Goal: Check status: Check status

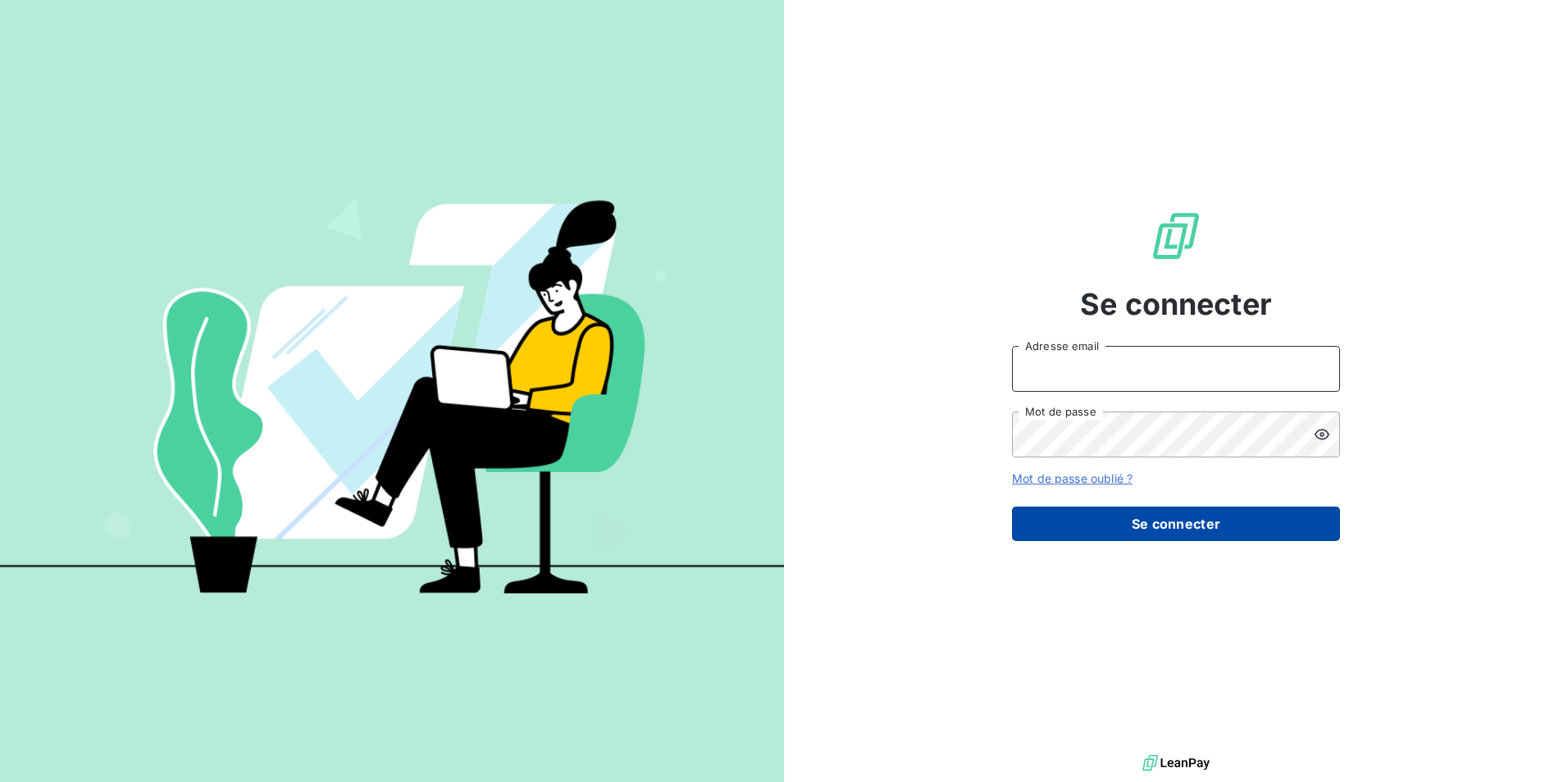
type input "[EMAIL_ADDRESS][DOMAIN_NAME]"
click at [1244, 527] on button "Se connecter" at bounding box center [1176, 524] width 329 height 35
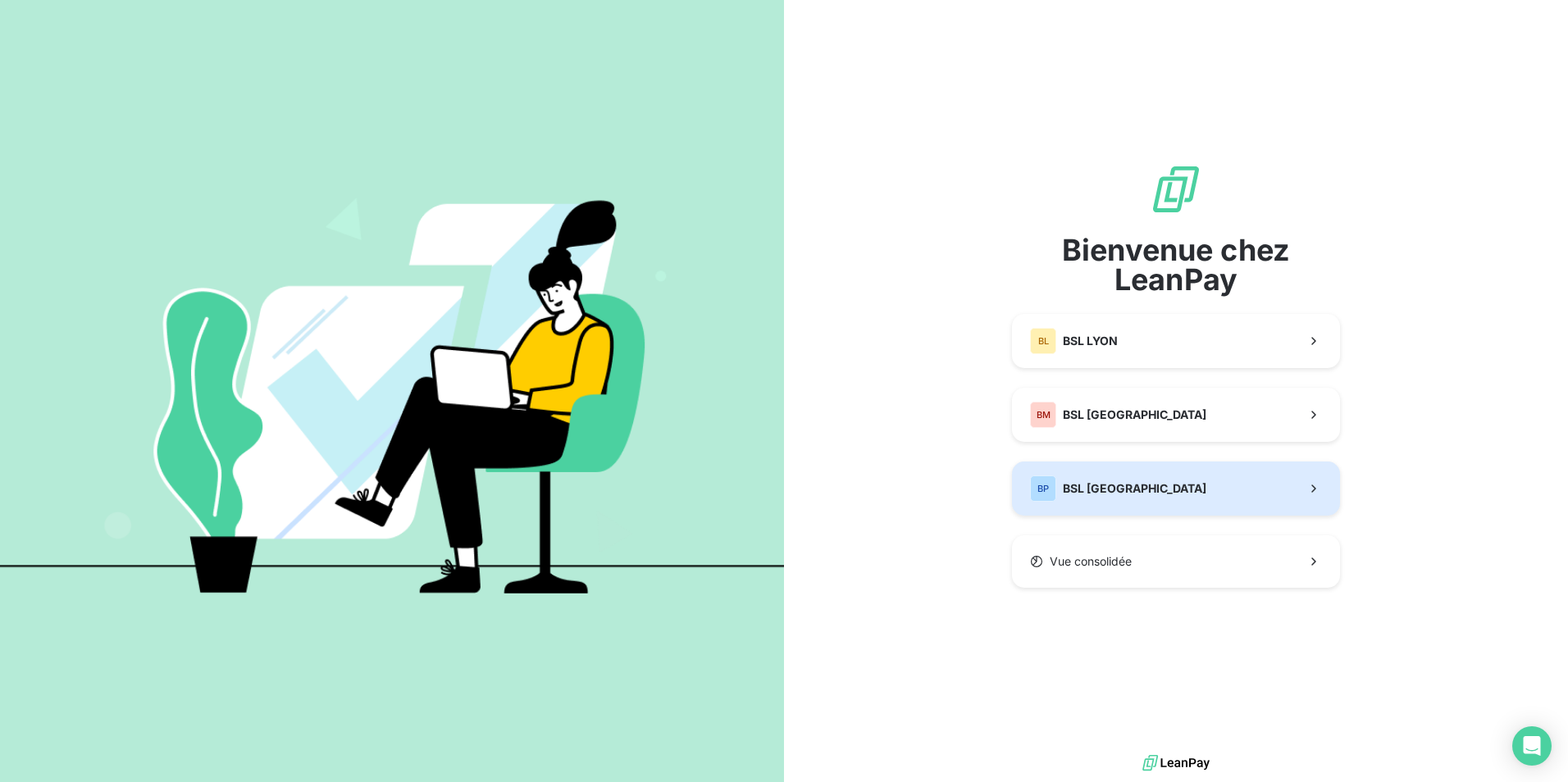
click at [1147, 499] on button "BP BSL [GEOGRAPHIC_DATA]" at bounding box center [1176, 488] width 329 height 54
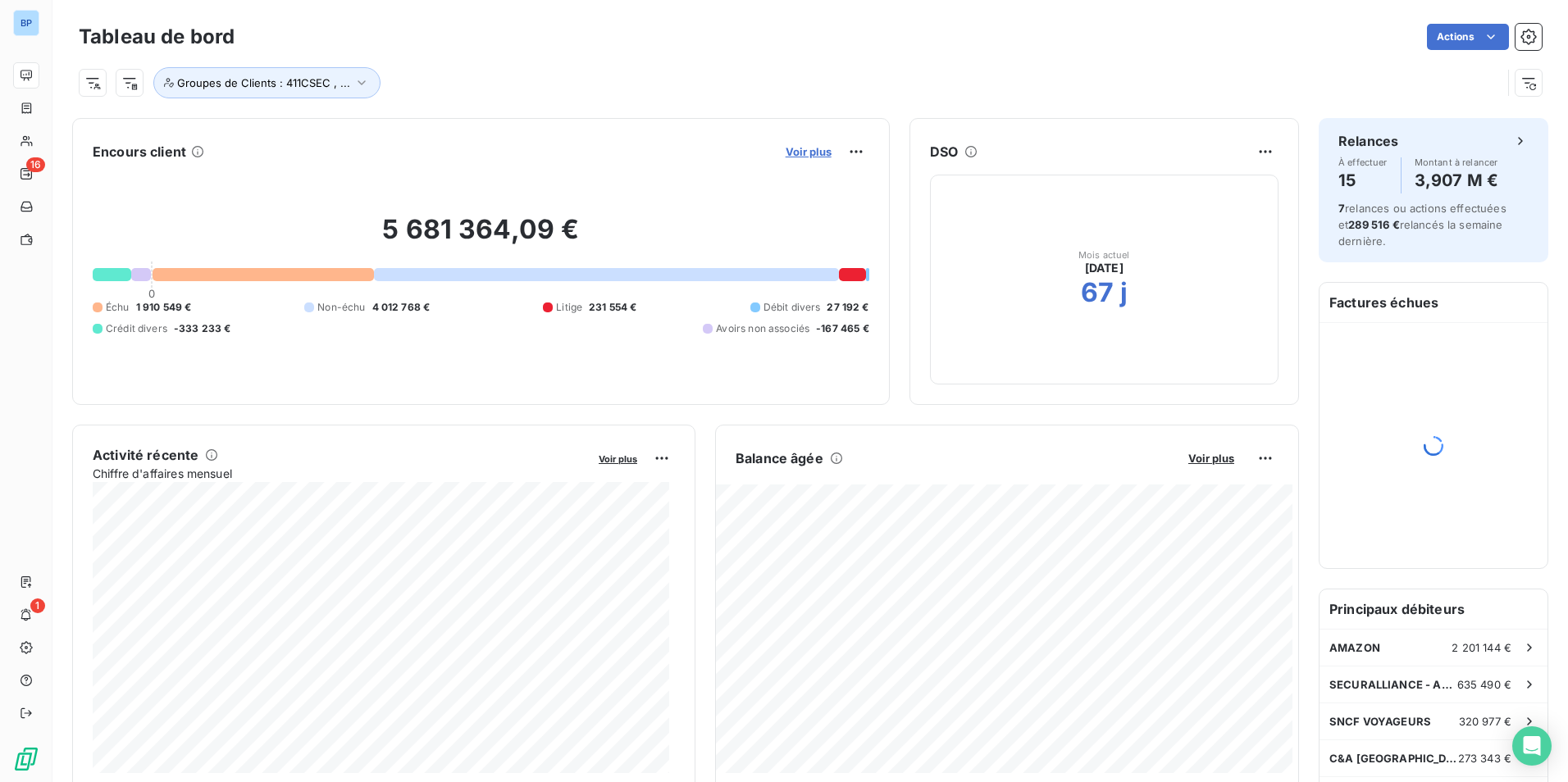
click at [807, 154] on span "Voir plus" at bounding box center [809, 151] width 46 height 13
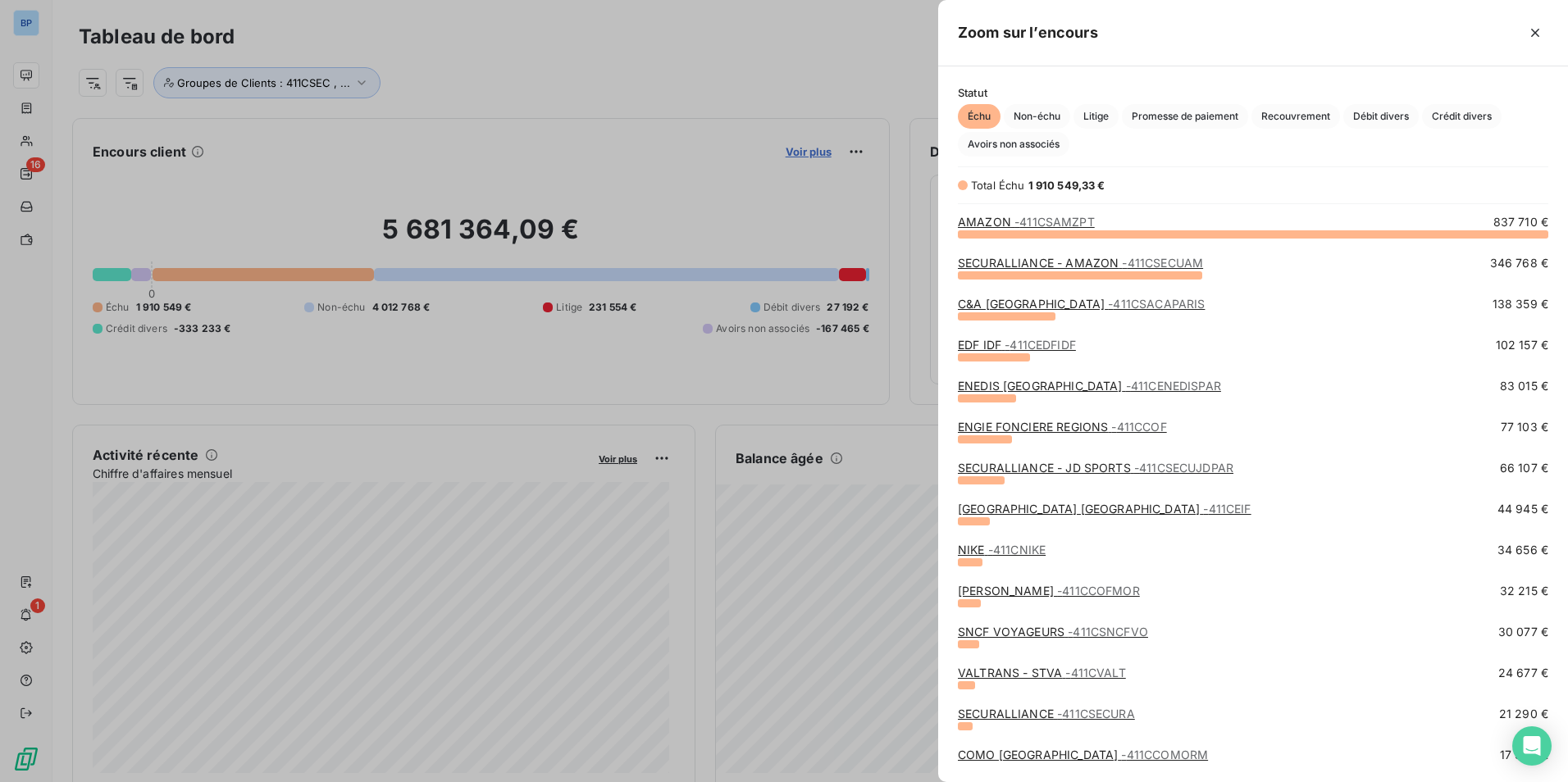
scroll to position [537, 618]
click at [1057, 225] on span "- 411CSAMZPT" at bounding box center [1055, 221] width 80 height 14
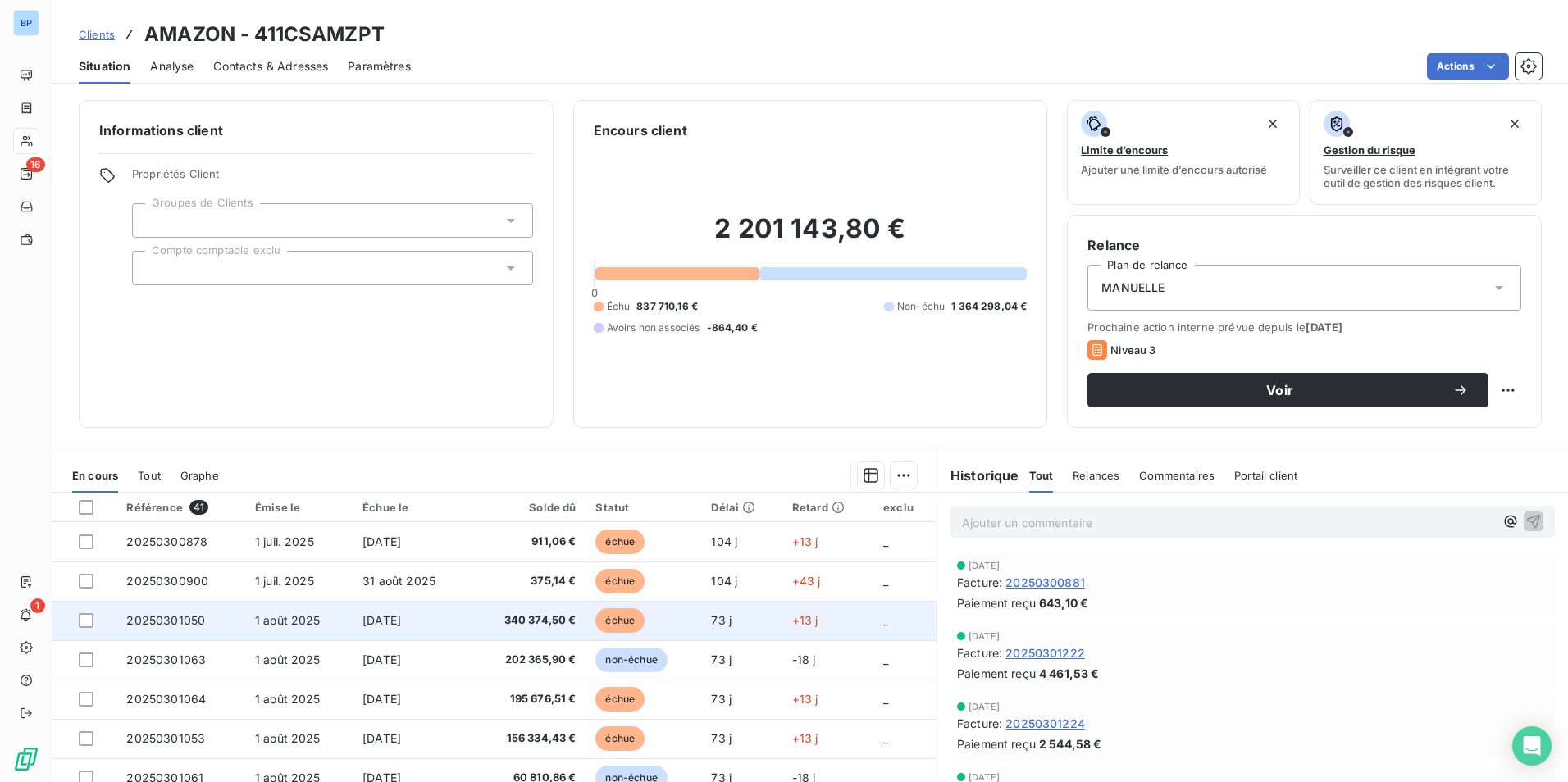
click at [528, 625] on span "340 374,50 €" at bounding box center [528, 620] width 97 height 16
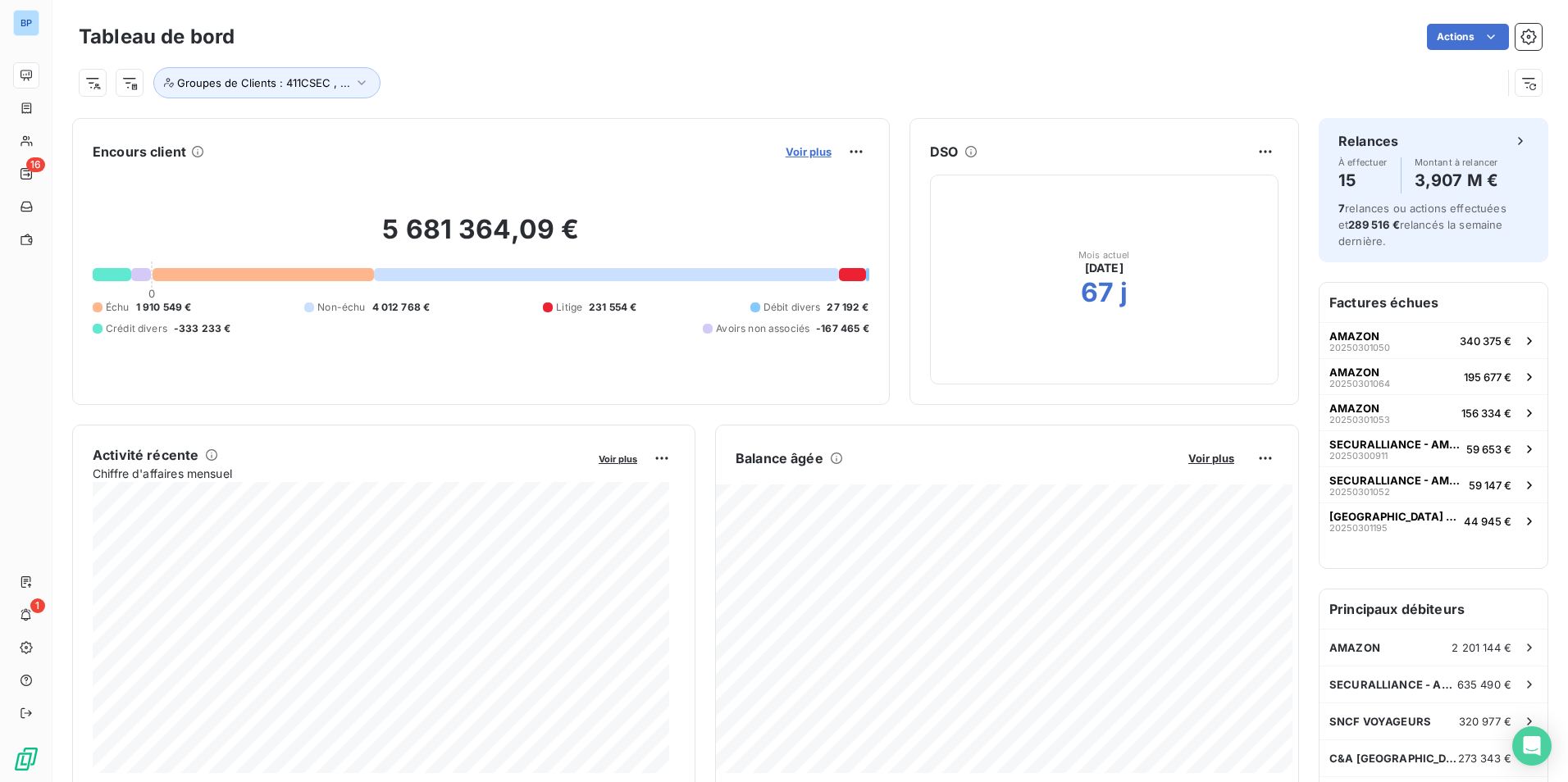
click at [819, 153] on span "Voir plus" at bounding box center [809, 151] width 46 height 13
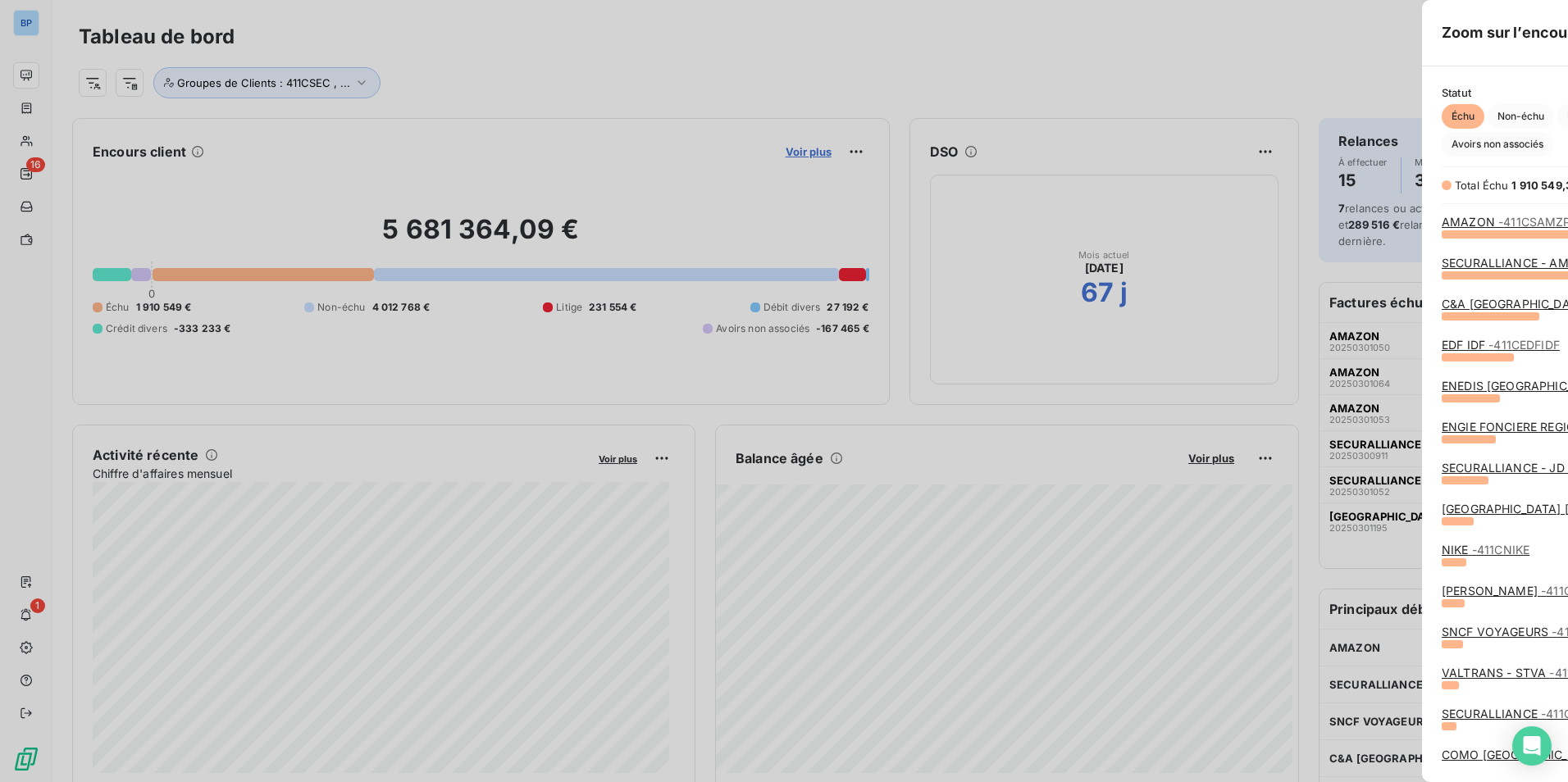
scroll to position [770, 618]
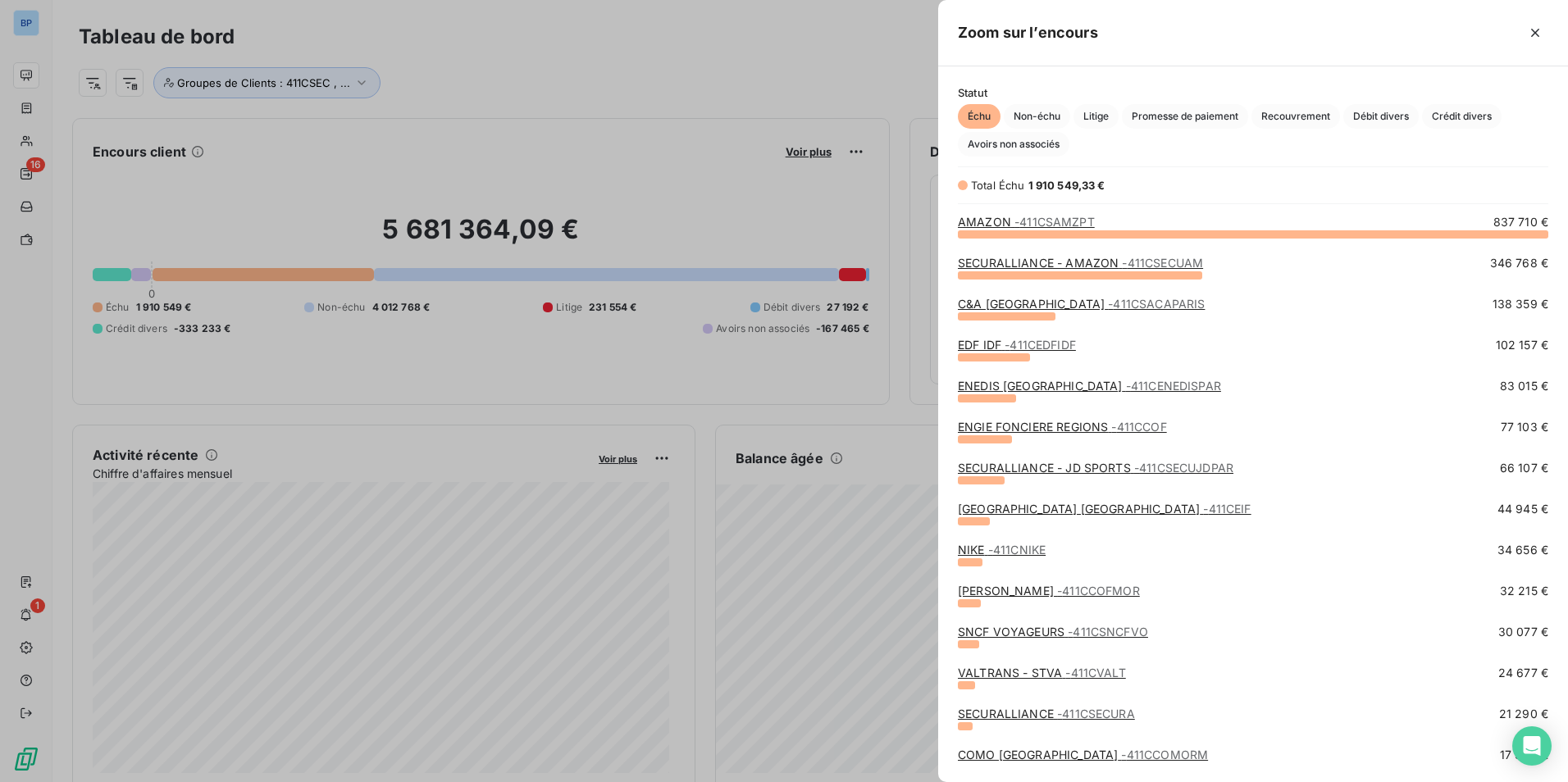
click at [1122, 265] on span "- 411CSECUAM" at bounding box center [1162, 262] width 81 height 14
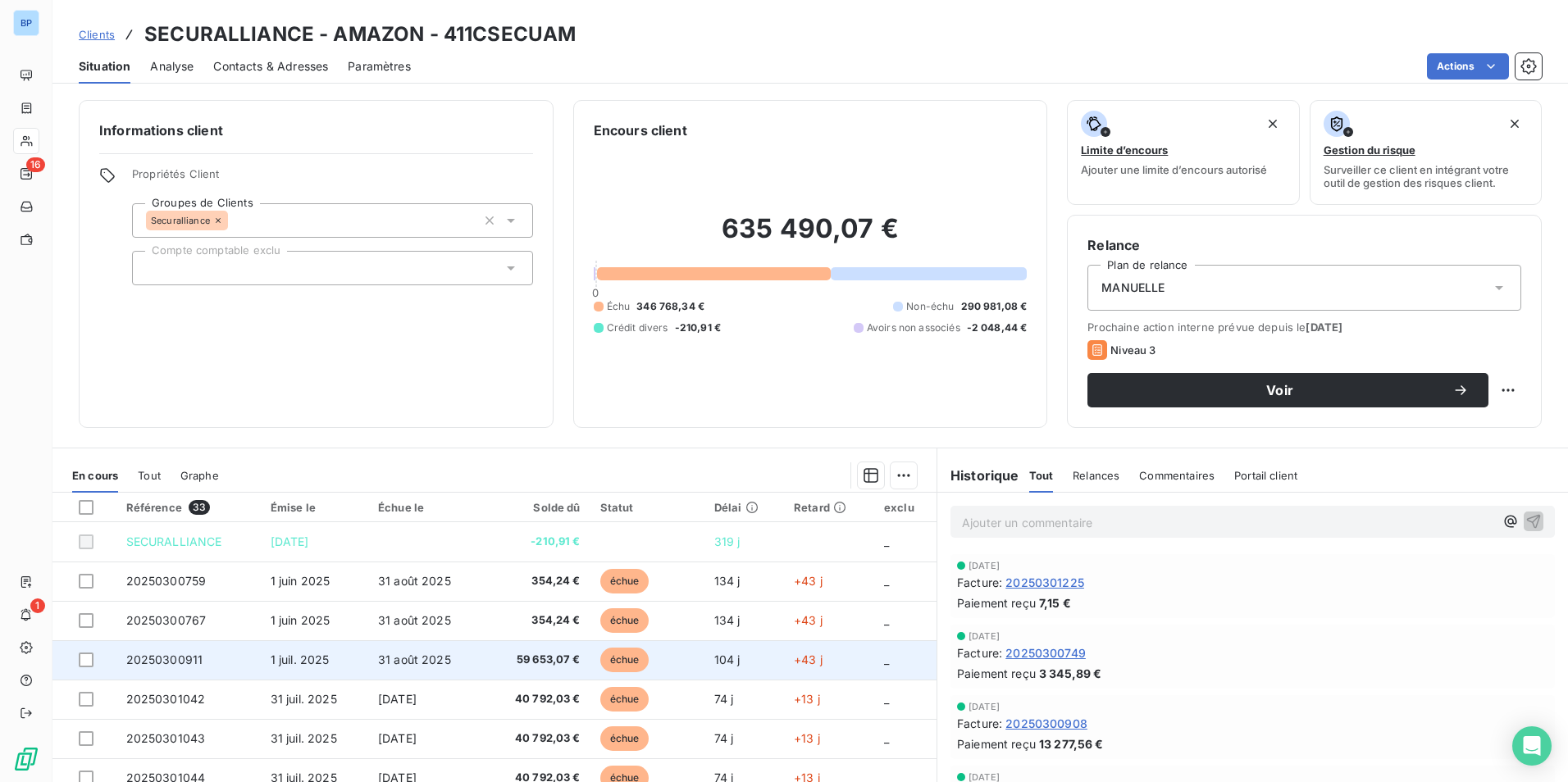
click at [490, 657] on td "59 653,07 €" at bounding box center [537, 660] width 107 height 39
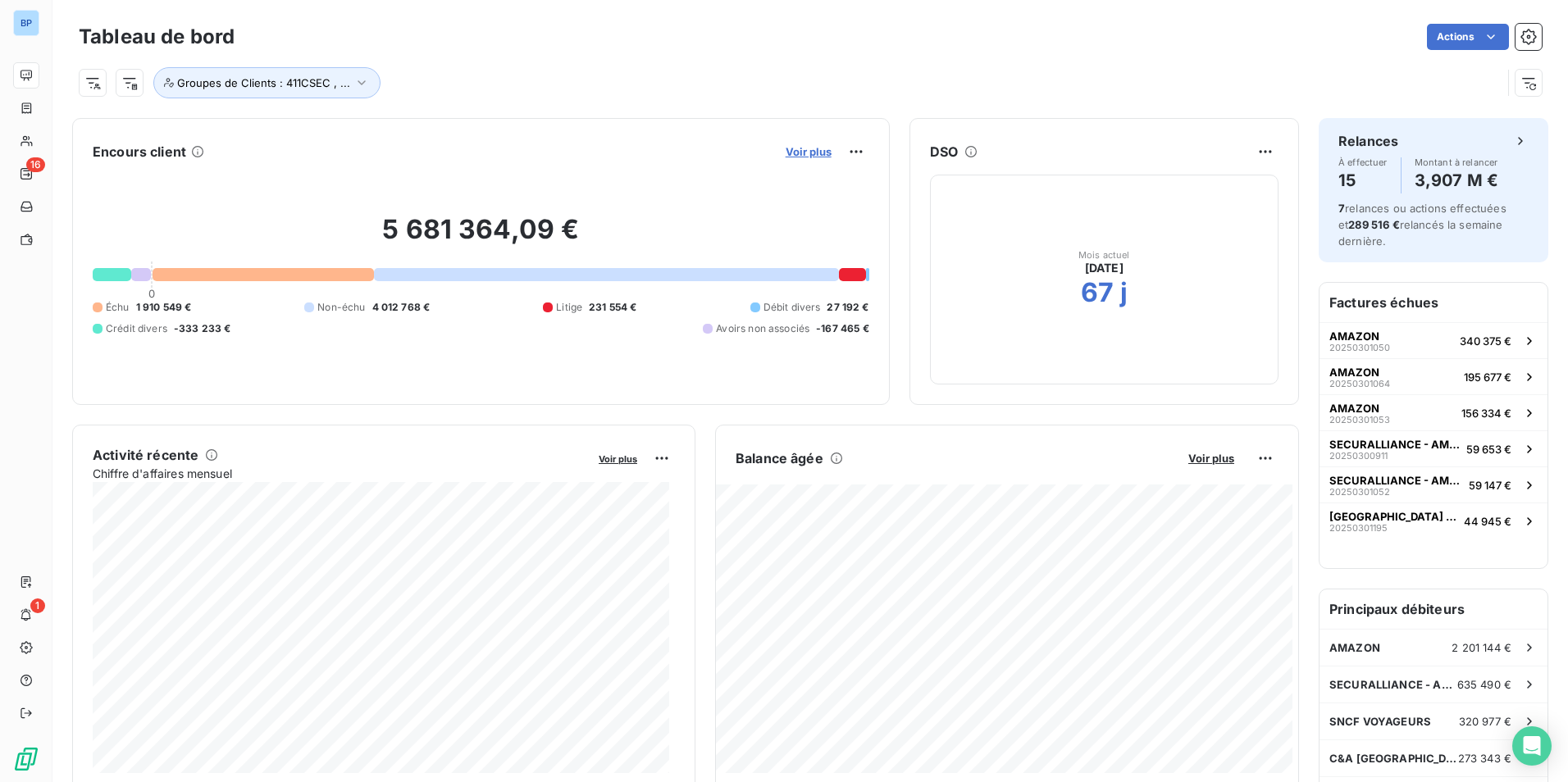
click at [789, 155] on span "Voir plus" at bounding box center [809, 151] width 46 height 13
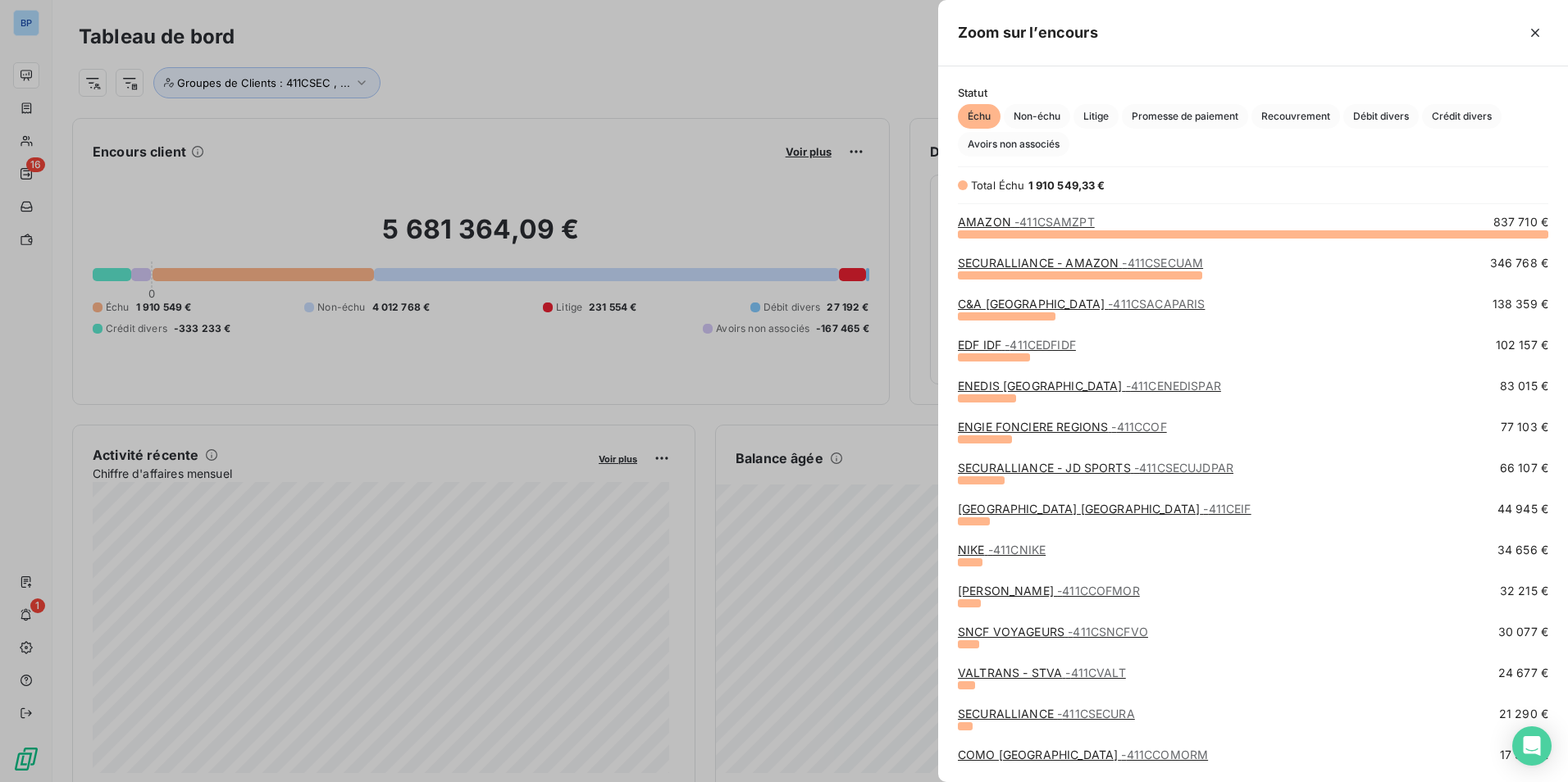
click at [617, 179] on div at bounding box center [784, 391] width 1568 height 782
